Goal: Find specific page/section: Find specific page/section

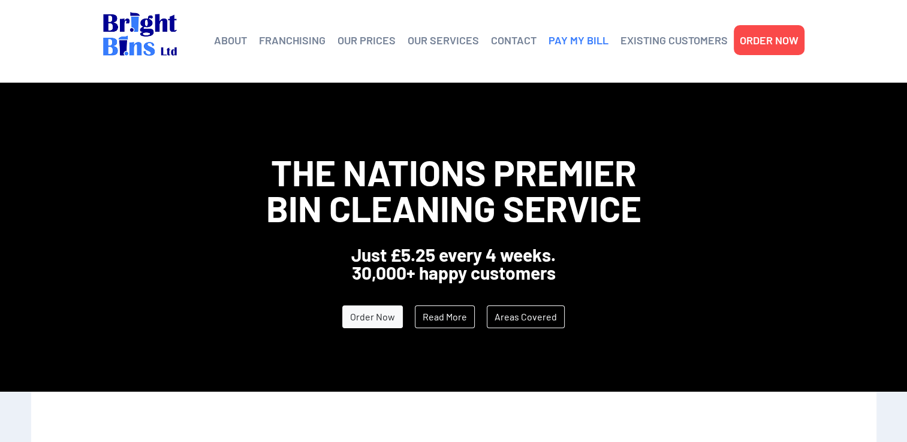
click at [573, 38] on link "PAY MY BILL" at bounding box center [578, 40] width 60 height 18
click at [508, 39] on link "CONTACT" at bounding box center [514, 40] width 46 height 18
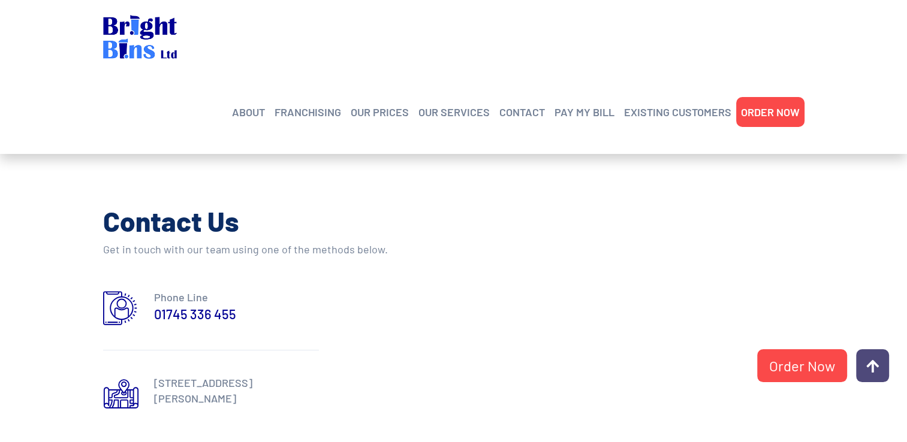
scroll to position [479, 0]
